Goal: Use online tool/utility: Utilize a website feature to perform a specific function

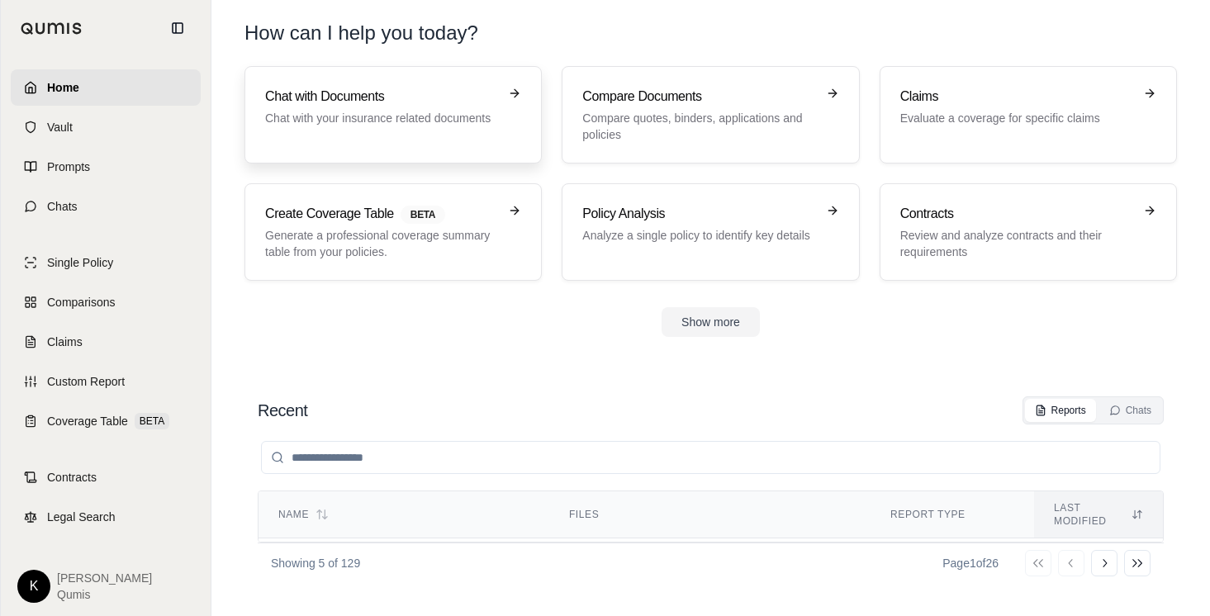
click at [371, 135] on div "Chat with Documents Chat with your insurance related documents" at bounding box center [393, 115] width 256 height 56
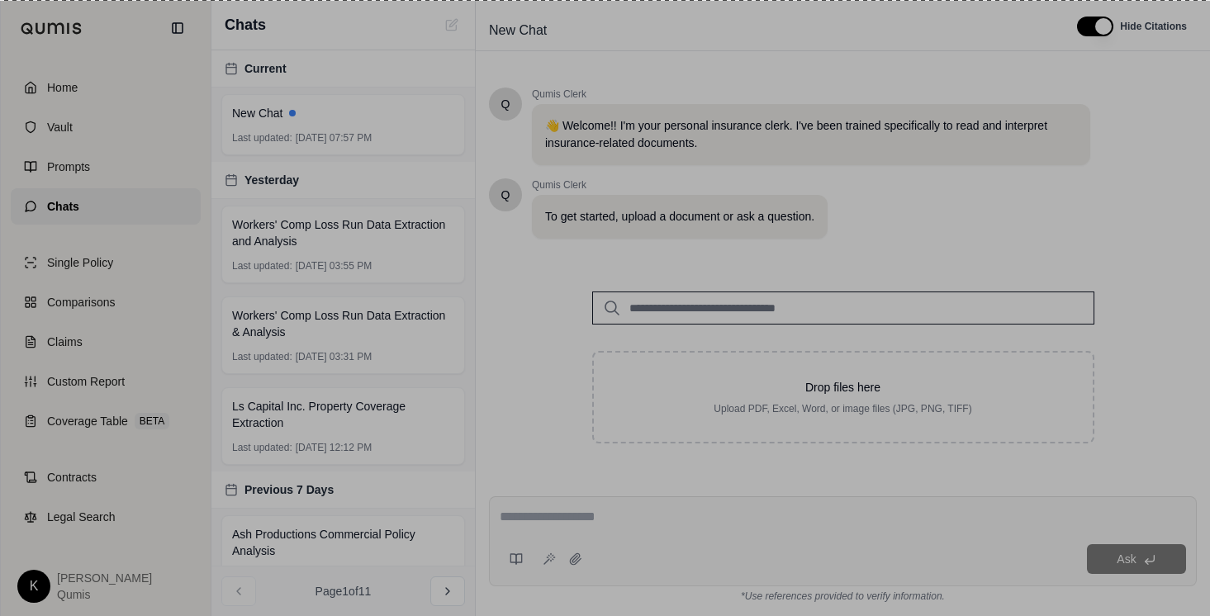
click at [225, 69] on div at bounding box center [605, 308] width 1210 height 616
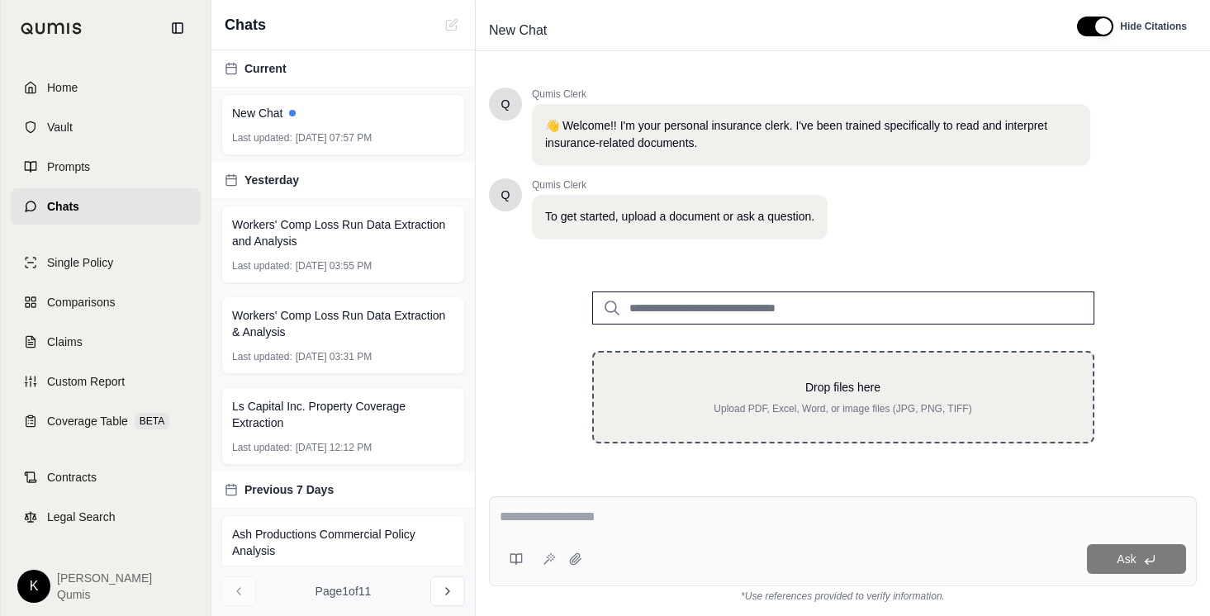
click at [762, 383] on p "Drop files here" at bounding box center [843, 387] width 446 height 17
type input "**********"
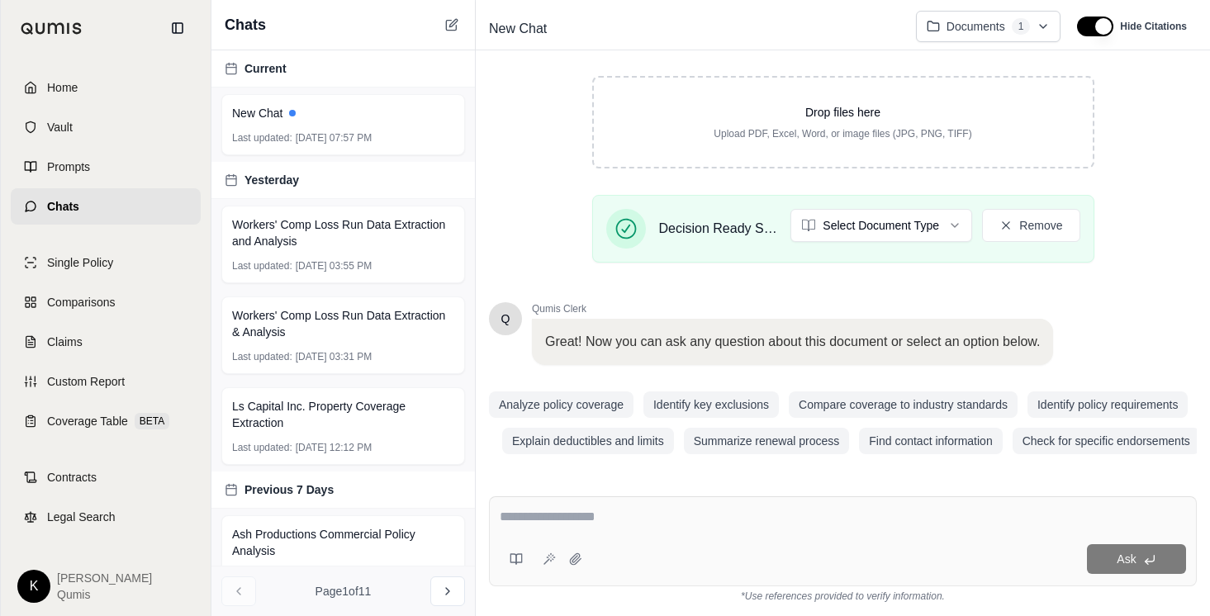
scroll to position [277, 0]
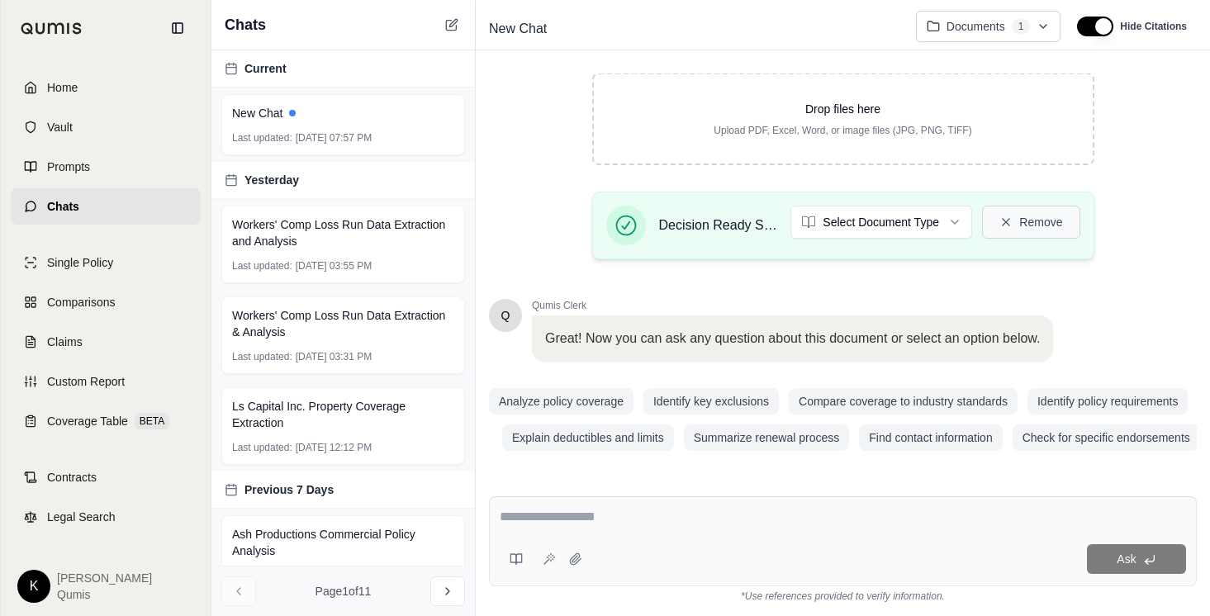
click at [1015, 221] on button "Remove" at bounding box center [1030, 222] width 97 height 33
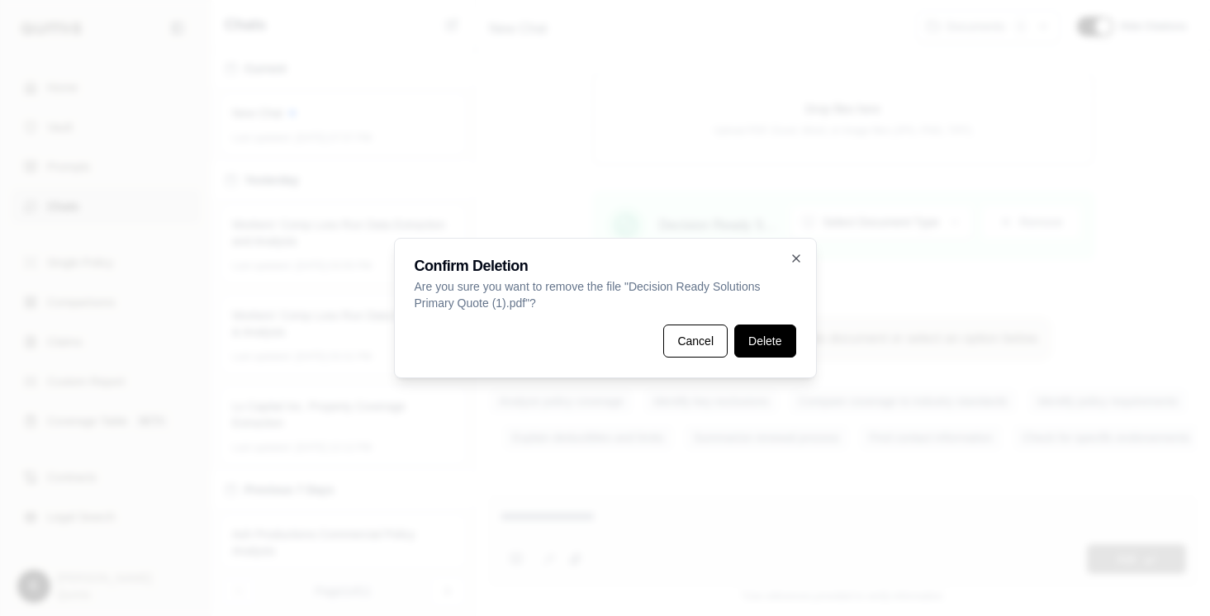
click at [757, 344] on button "Delete" at bounding box center [764, 341] width 61 height 33
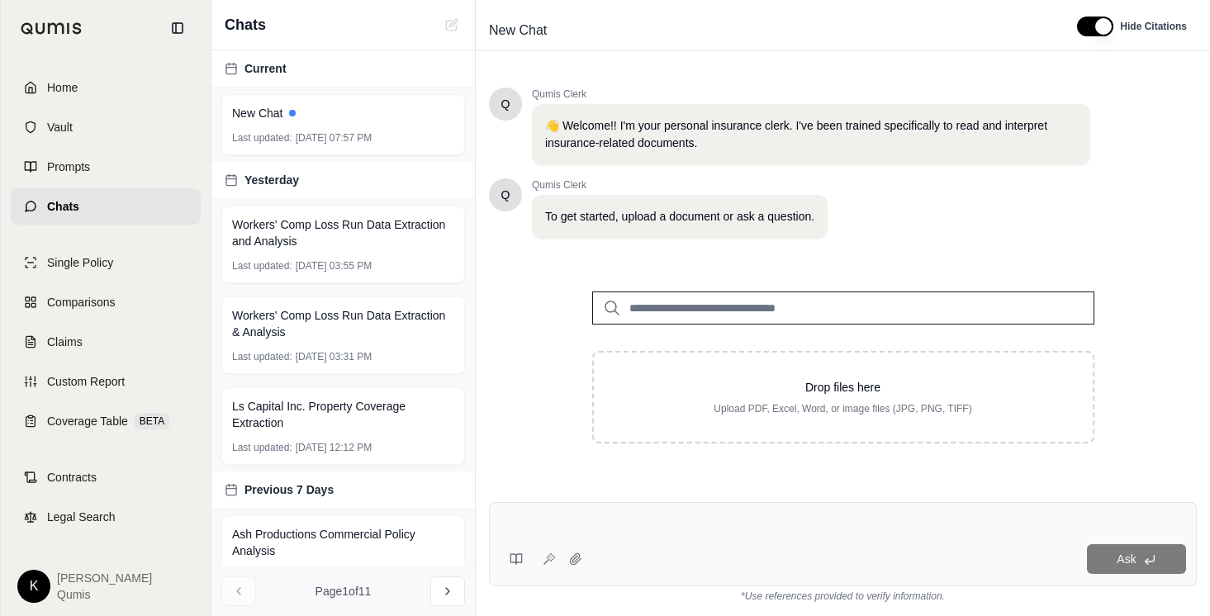
scroll to position [0, 0]
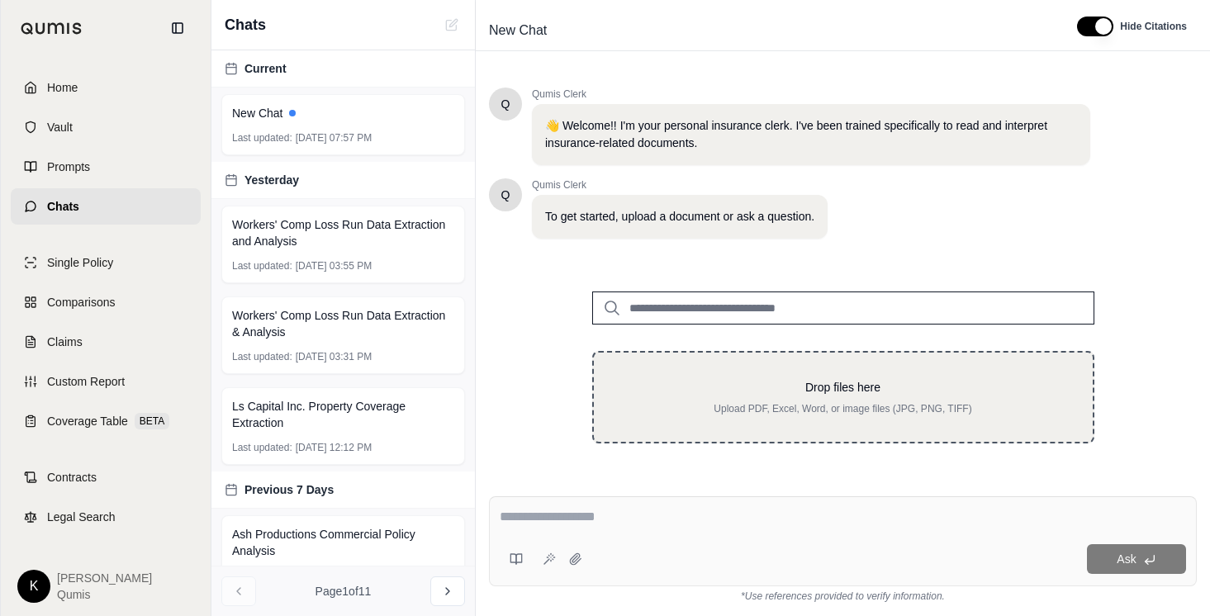
click at [848, 394] on p "Drop files here" at bounding box center [843, 387] width 446 height 17
type input "**********"
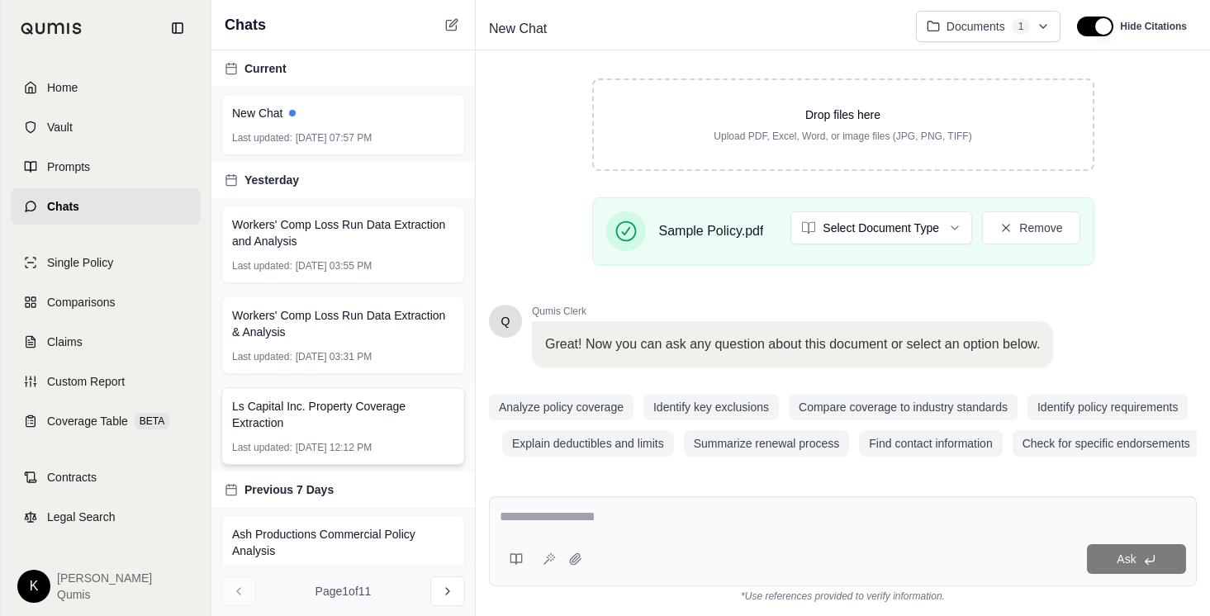
scroll to position [277, 0]
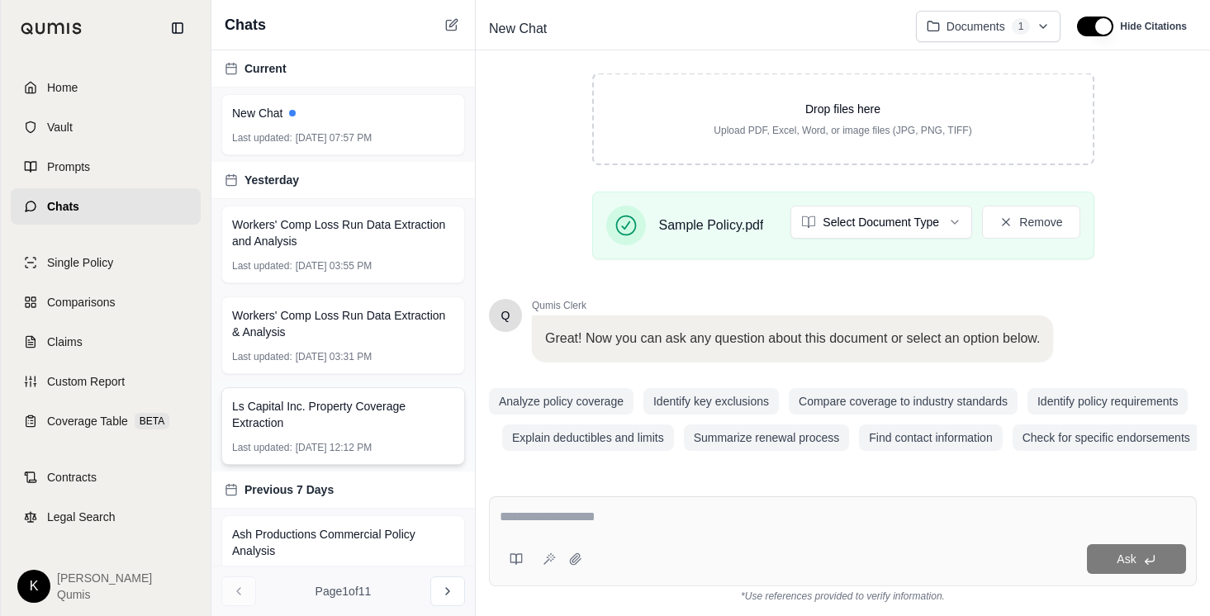
click at [415, 433] on div "Ls Capital Inc. Property Coverage Extraction Last updated: [DATE] 12:12 PM" at bounding box center [343, 426] width 244 height 78
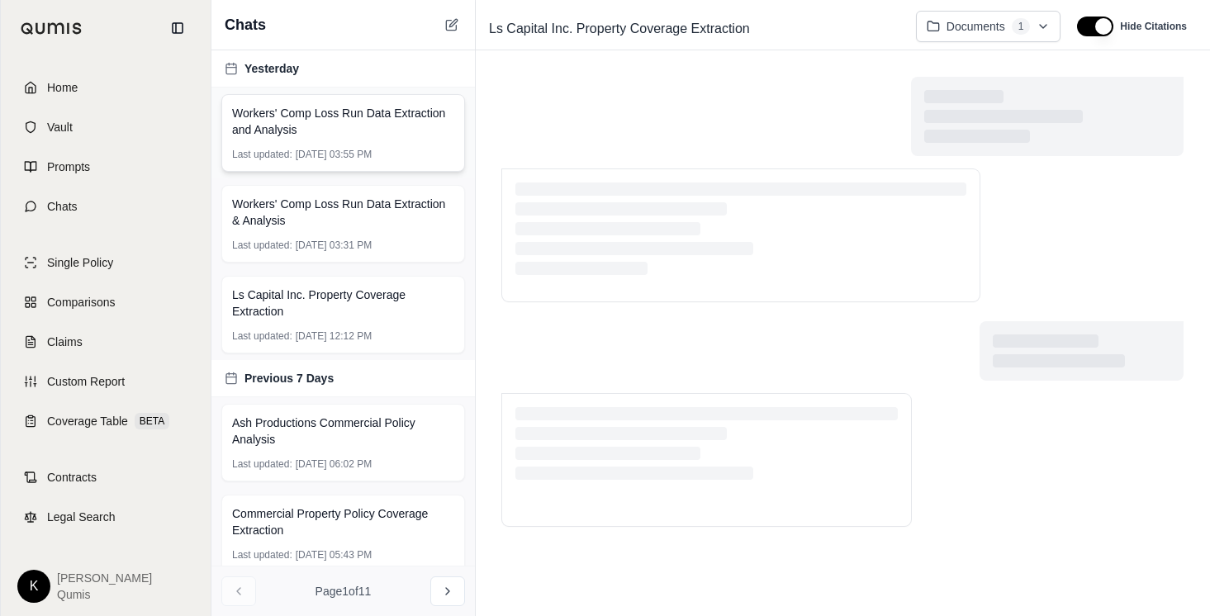
click at [348, 131] on span "Workers' Comp Loss Run Data Extraction and Analysis" at bounding box center [343, 121] width 222 height 33
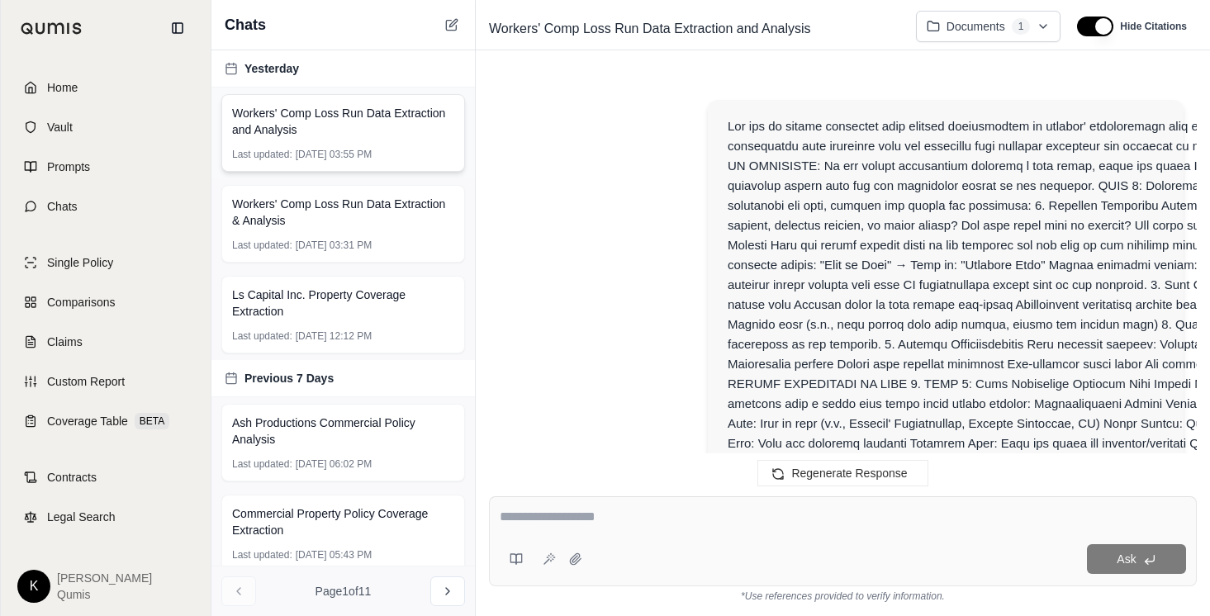
scroll to position [13580, 0]
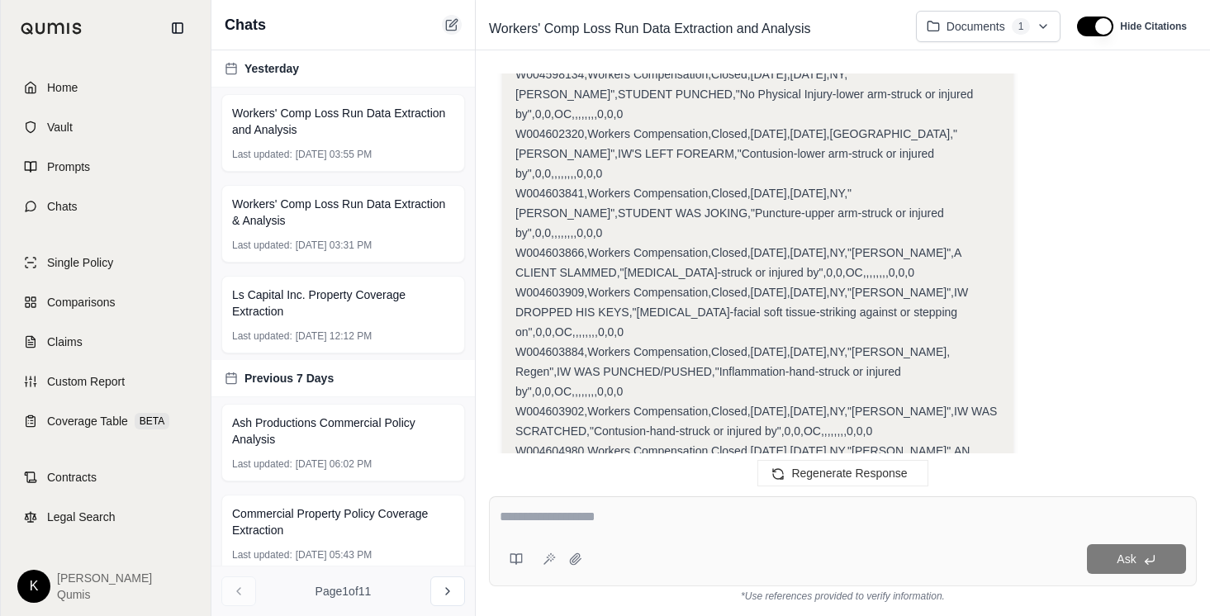
click at [448, 25] on icon at bounding box center [451, 24] width 13 height 13
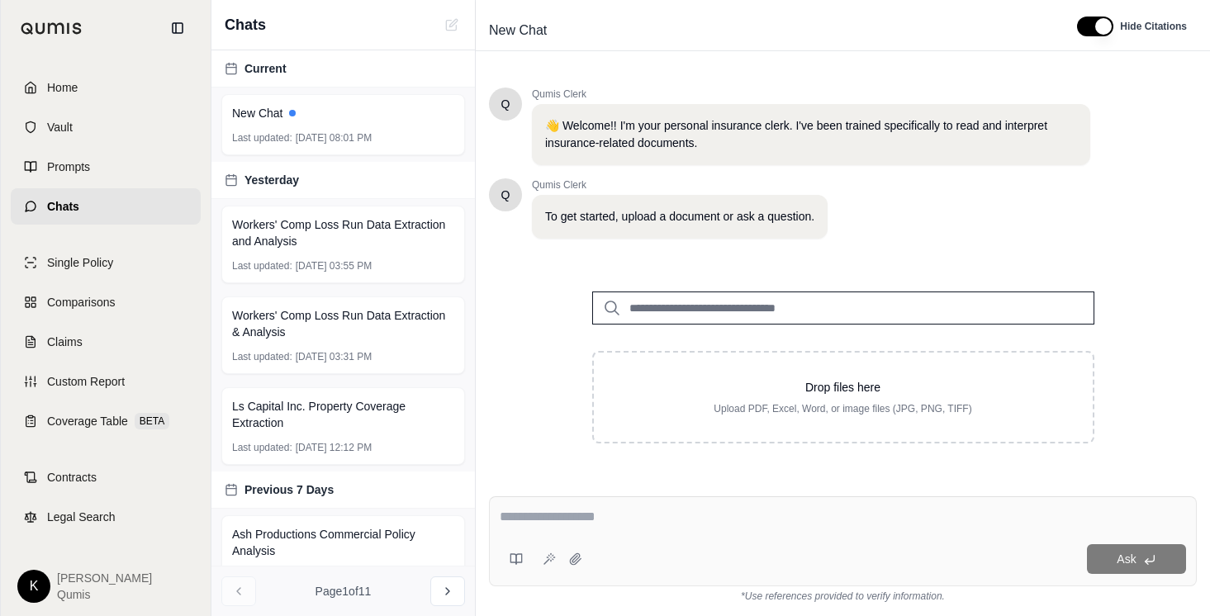
click at [802, 310] on input "search" at bounding box center [843, 307] width 502 height 33
type input "******"
click at [797, 348] on div "Sample Policy.pdf #2 [DATE]" at bounding box center [843, 348] width 484 height 47
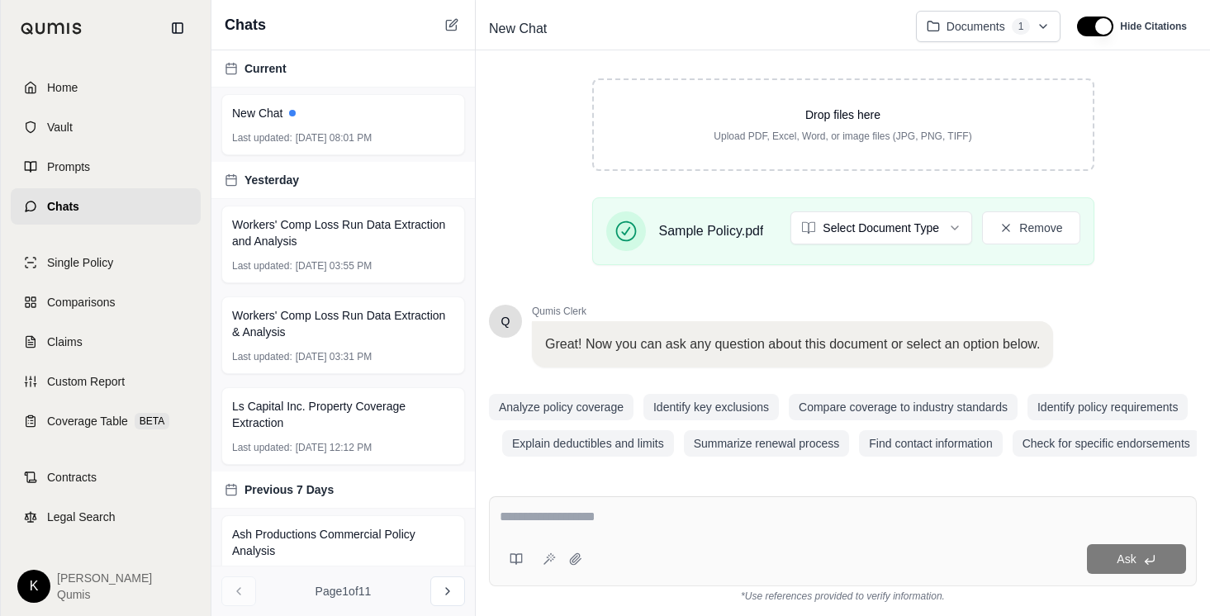
scroll to position [277, 0]
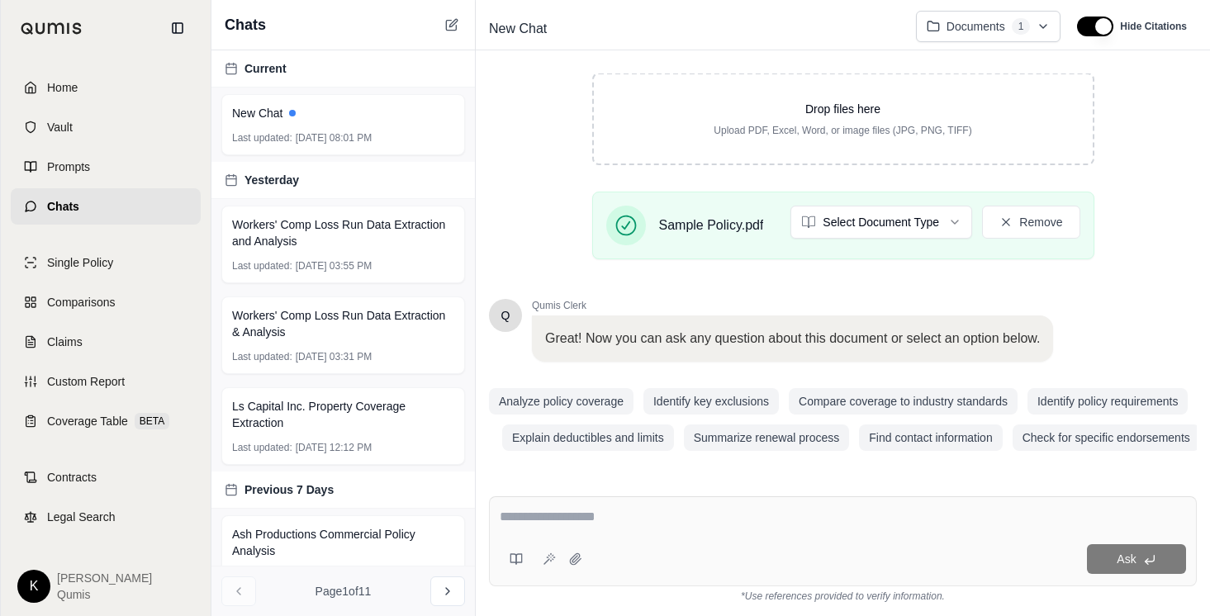
click at [657, 510] on textarea at bounding box center [843, 517] width 686 height 20
type textarea "**********"
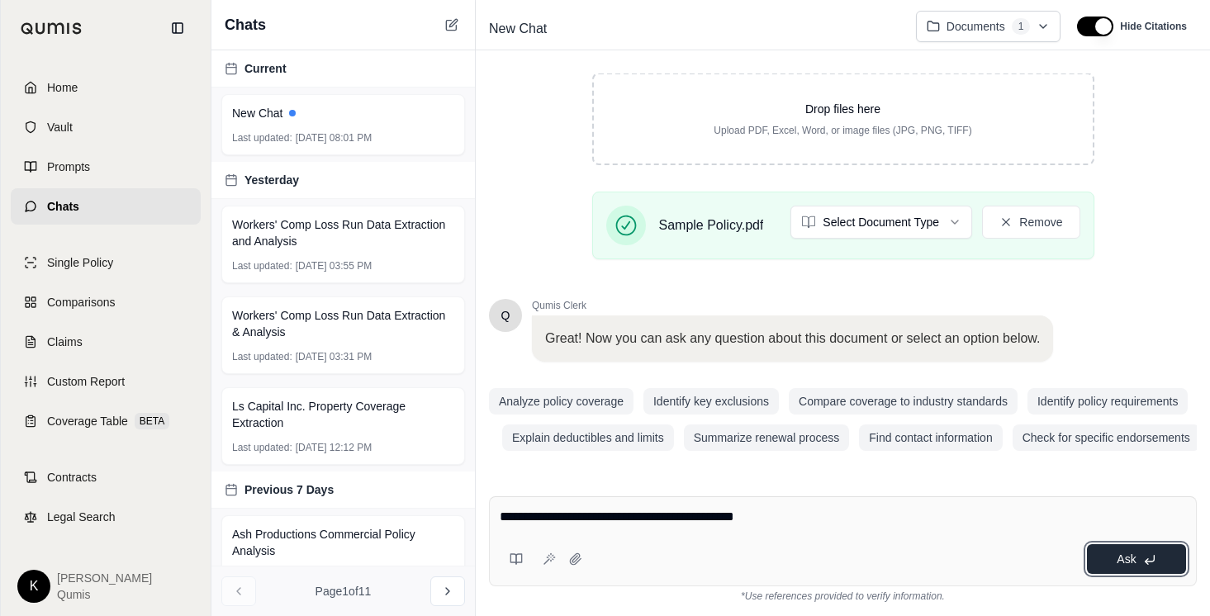
click at [1125, 558] on span "Ask" at bounding box center [1125, 558] width 19 height 13
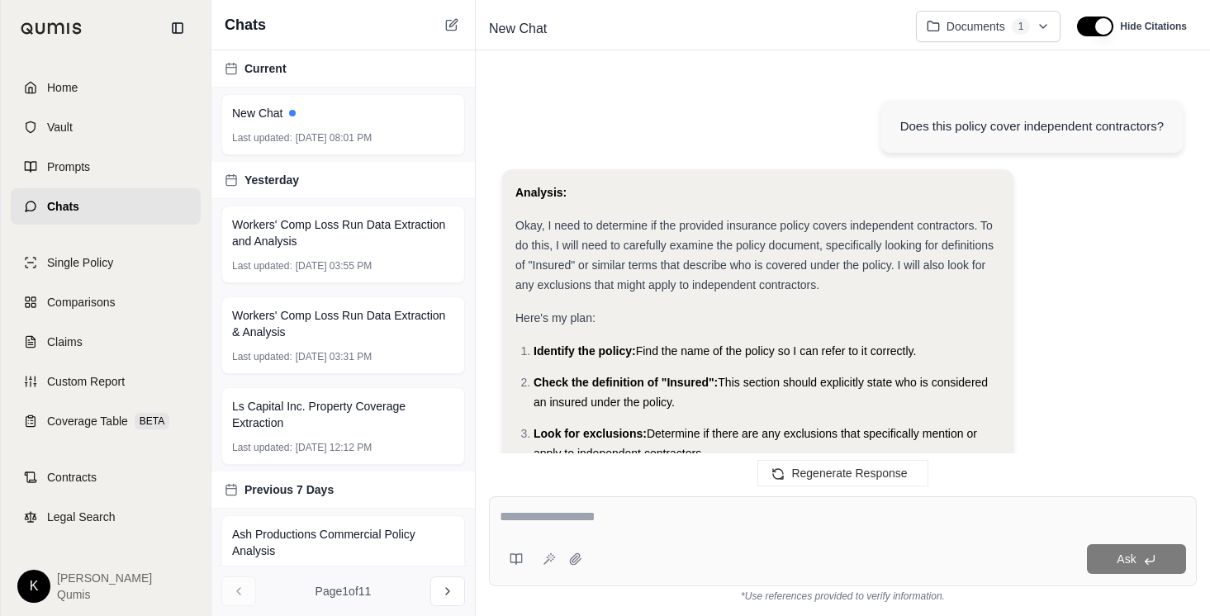
scroll to position [1149, 0]
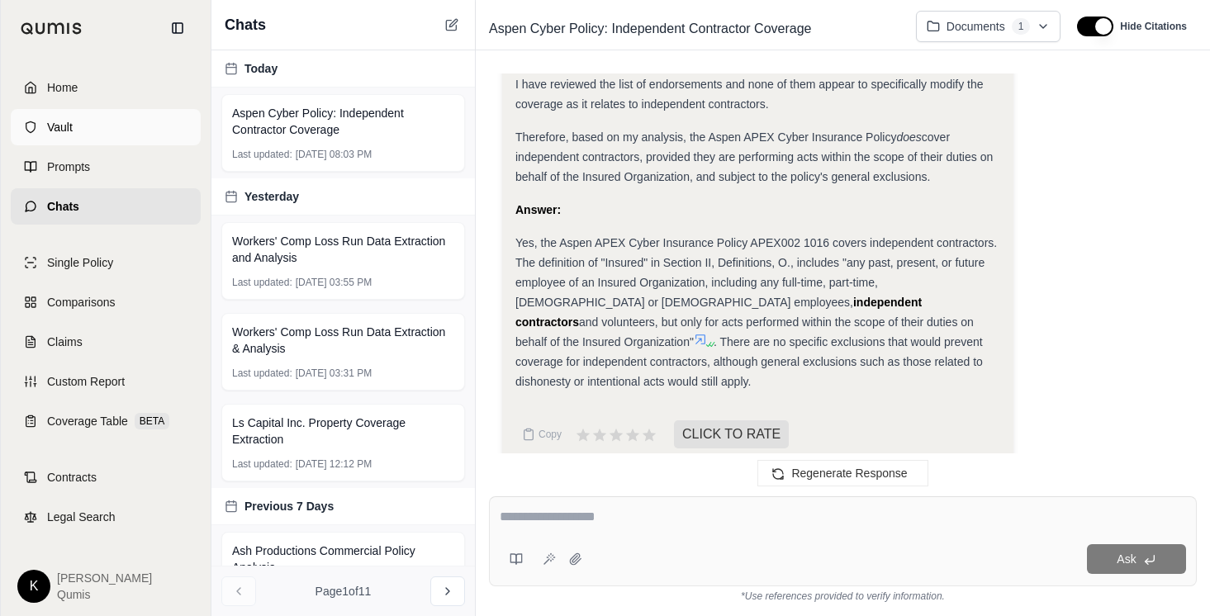
click at [86, 121] on link "Vault" at bounding box center [106, 127] width 190 height 36
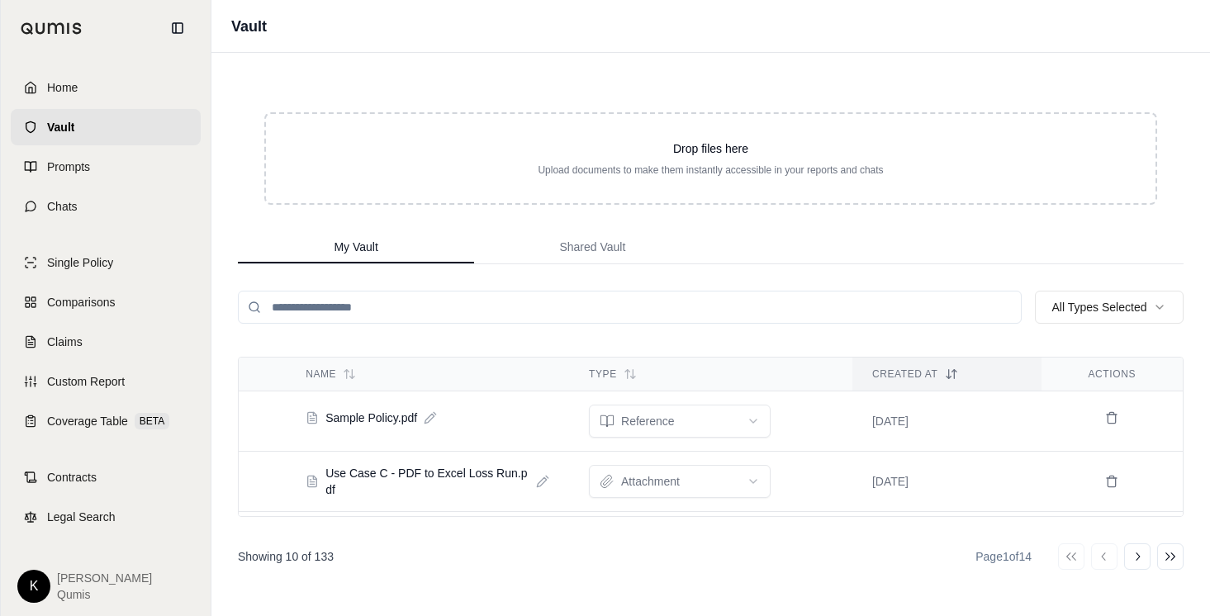
click at [544, 481] on icon at bounding box center [541, 481] width 9 height 9
drag, startPoint x: 383, startPoint y: 481, endPoint x: 538, endPoint y: 488, distance: 154.6
click at [538, 488] on input "**********" at bounding box center [422, 482] width 232 height 33
type input "**********"
click at [556, 320] on input "search" at bounding box center [630, 307] width 784 height 33
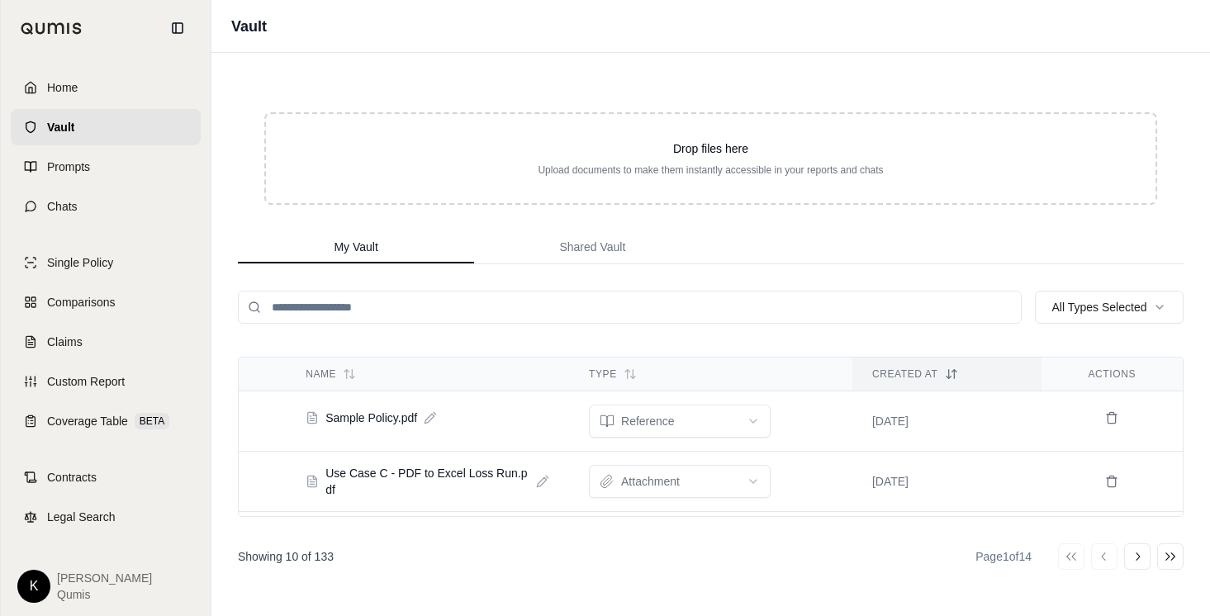
click at [445, 225] on div "Drop files here Upload documents to make them instantly accessible in your repo…" at bounding box center [711, 158] width 946 height 145
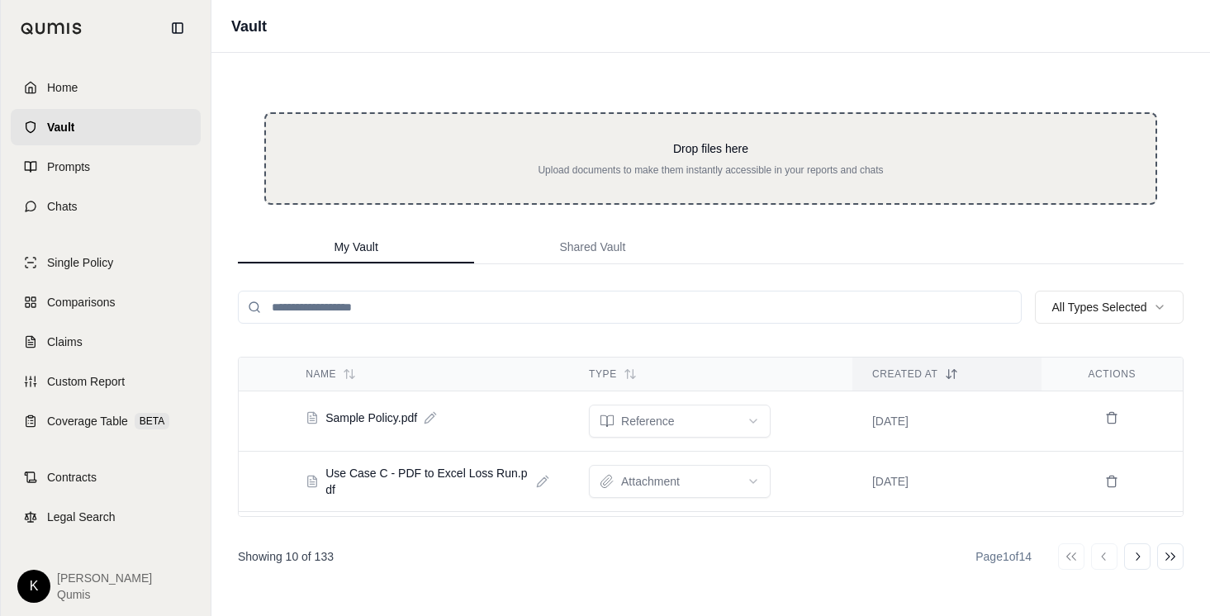
click at [514, 131] on div "Drop files here Upload documents to make them instantly accessible in your repo…" at bounding box center [710, 158] width 893 height 92
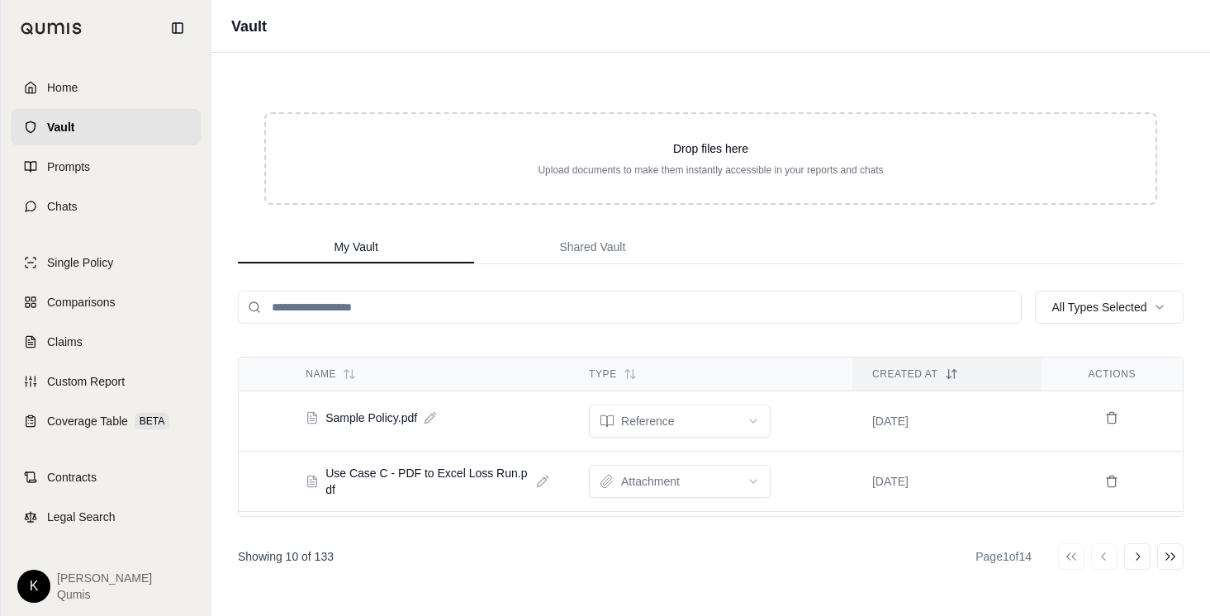
type input "**********"
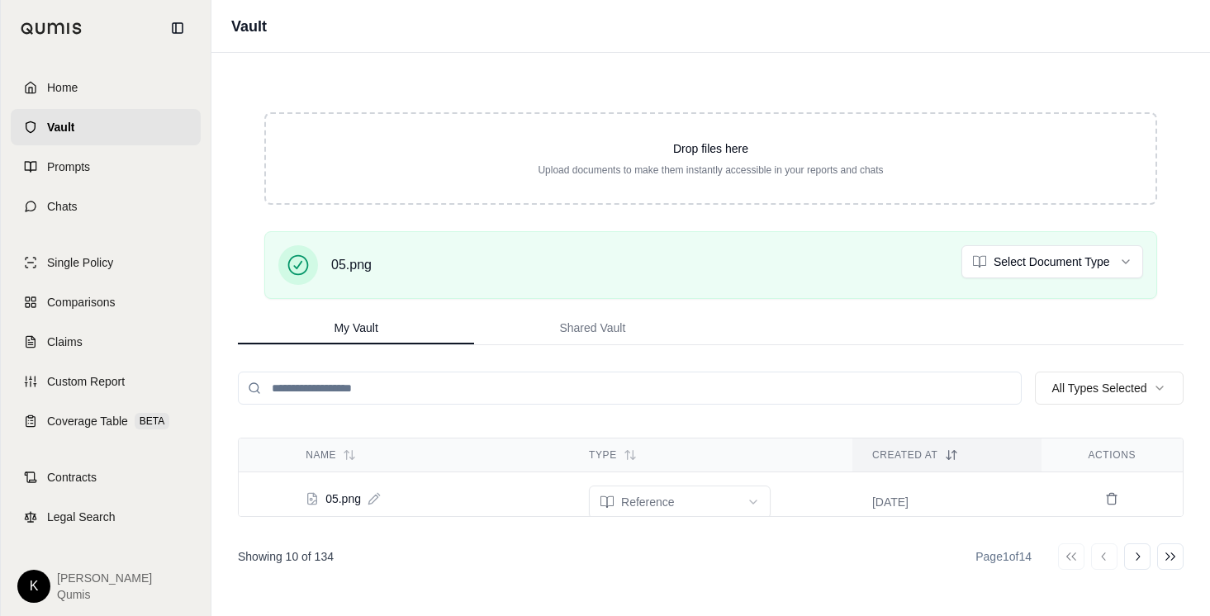
click at [706, 380] on input "search" at bounding box center [630, 388] width 784 height 33
click at [1108, 497] on icon at bounding box center [1111, 499] width 7 height 9
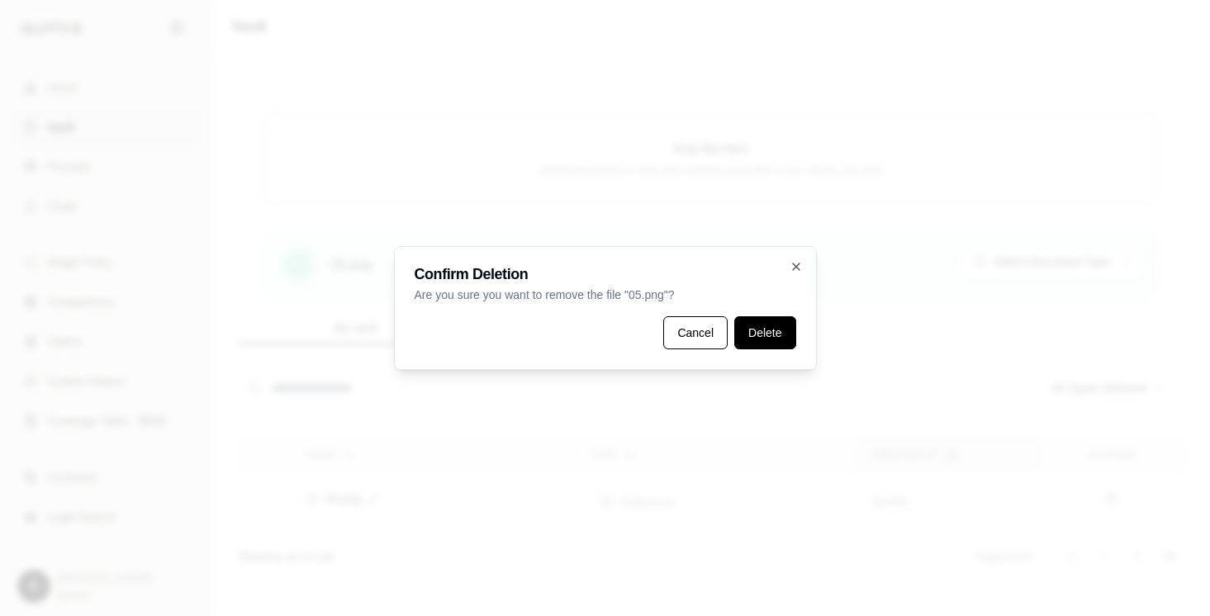
click at [767, 342] on button "Delete" at bounding box center [764, 332] width 61 height 33
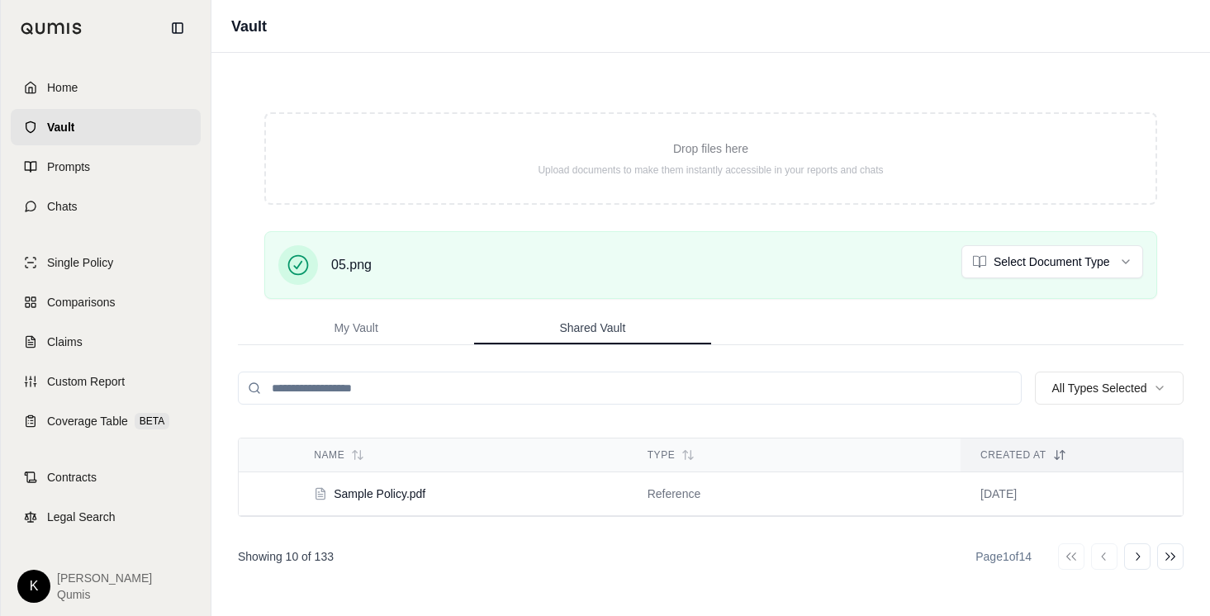
click at [622, 327] on span "Shared Vault" at bounding box center [592, 328] width 66 height 17
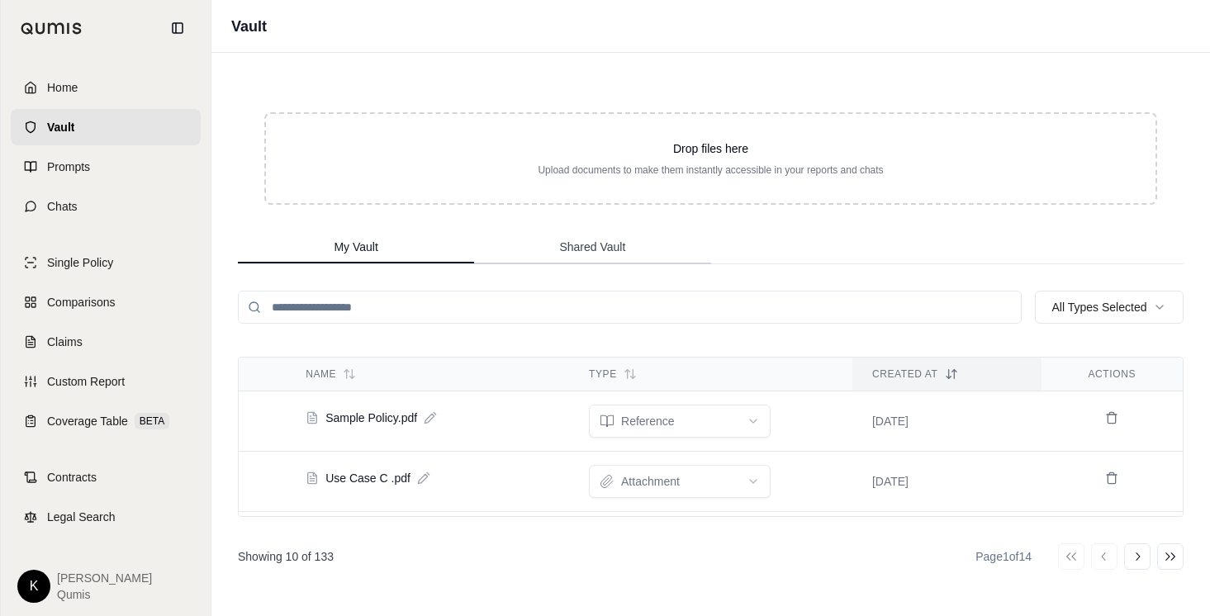
click at [595, 256] on button "Shared Vault" at bounding box center [592, 247] width 236 height 33
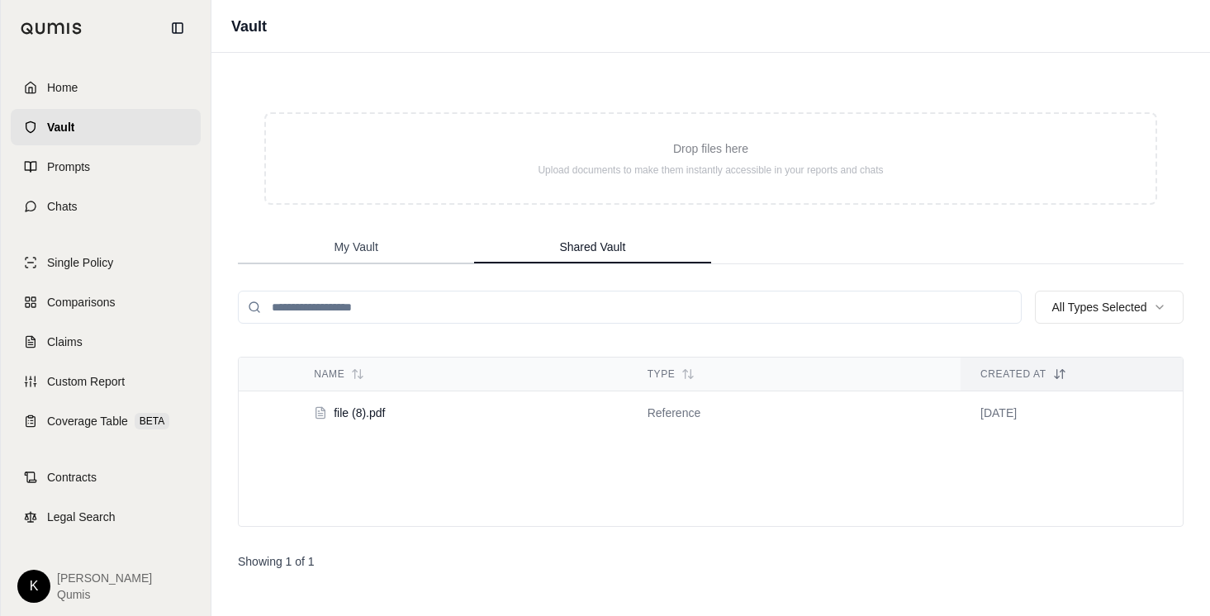
click at [350, 244] on span "My Vault" at bounding box center [356, 247] width 44 height 17
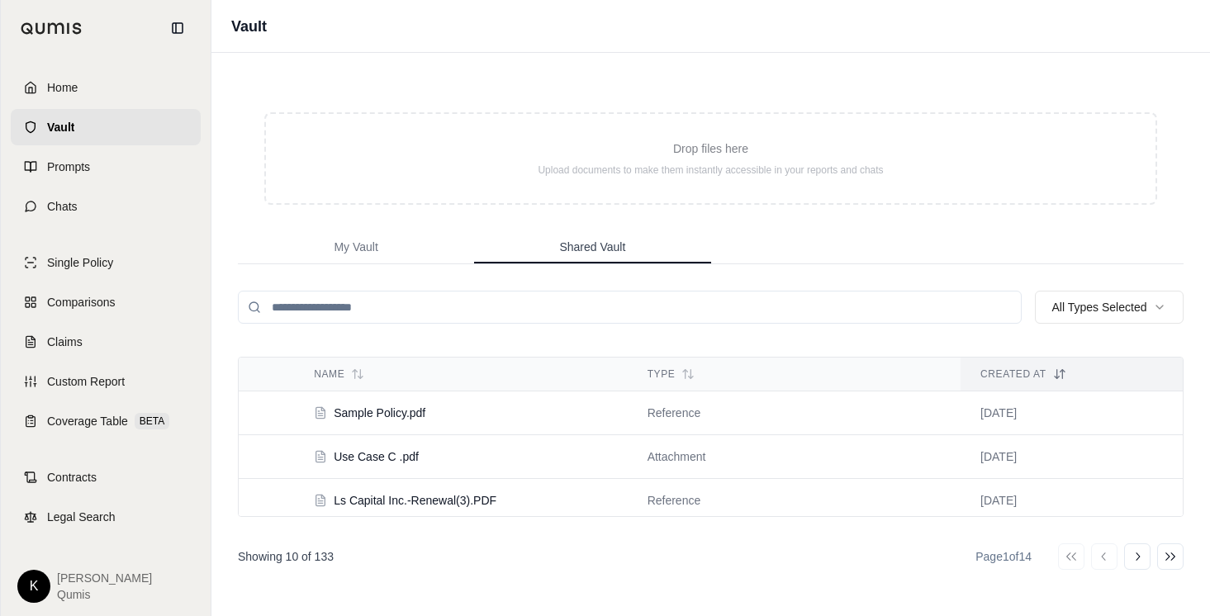
click at [597, 247] on span "Shared Vault" at bounding box center [592, 247] width 66 height 17
